Goal: Navigation & Orientation: Find specific page/section

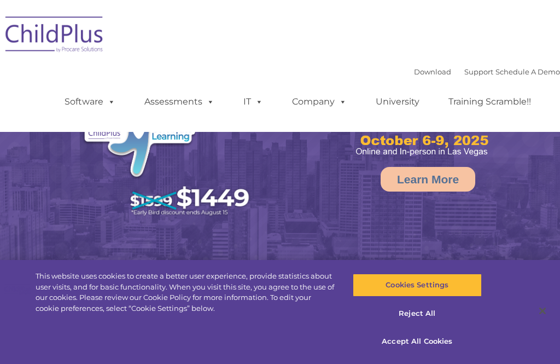
select select "MEDIUM"
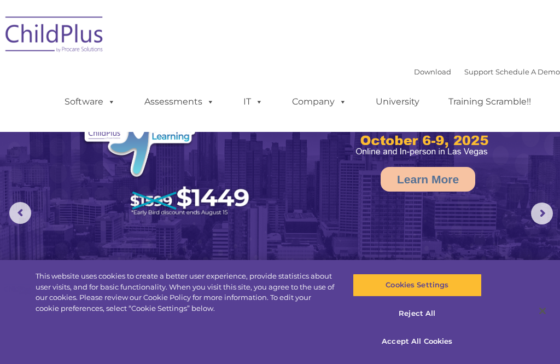
click at [548, 229] on img at bounding box center [280, 176] width 560 height 352
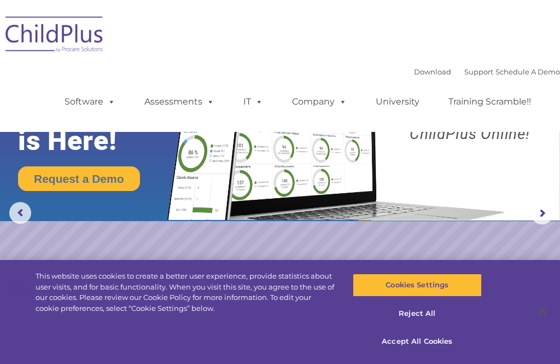
click at [542, 211] on rs-arrow at bounding box center [542, 213] width 22 height 22
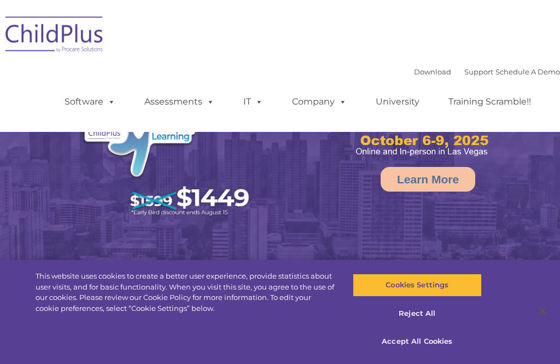
select select "MEDIUM"
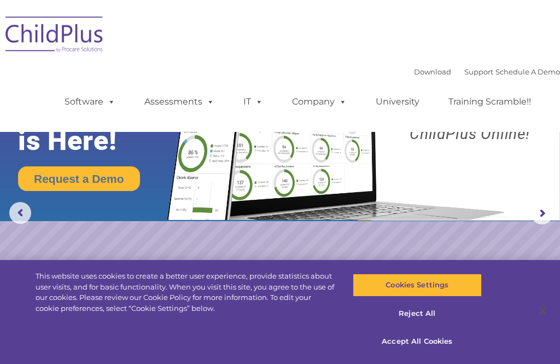
click at [93, 103] on link "Software" at bounding box center [90, 102] width 73 height 22
click at [164, 52] on div "Download Support | Schedule A Demo  MENU MENU Software ChildPlus: The original…" at bounding box center [280, 65] width 560 height 115
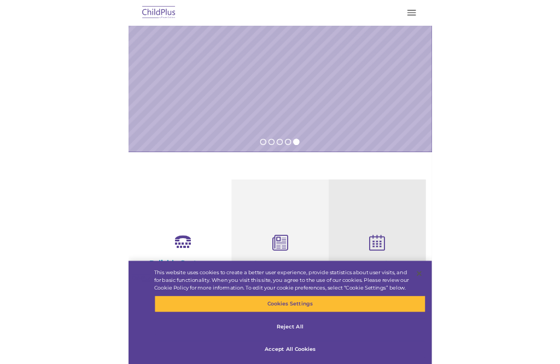
scroll to position [382, 0]
